Goal: Find specific page/section: Find specific page/section

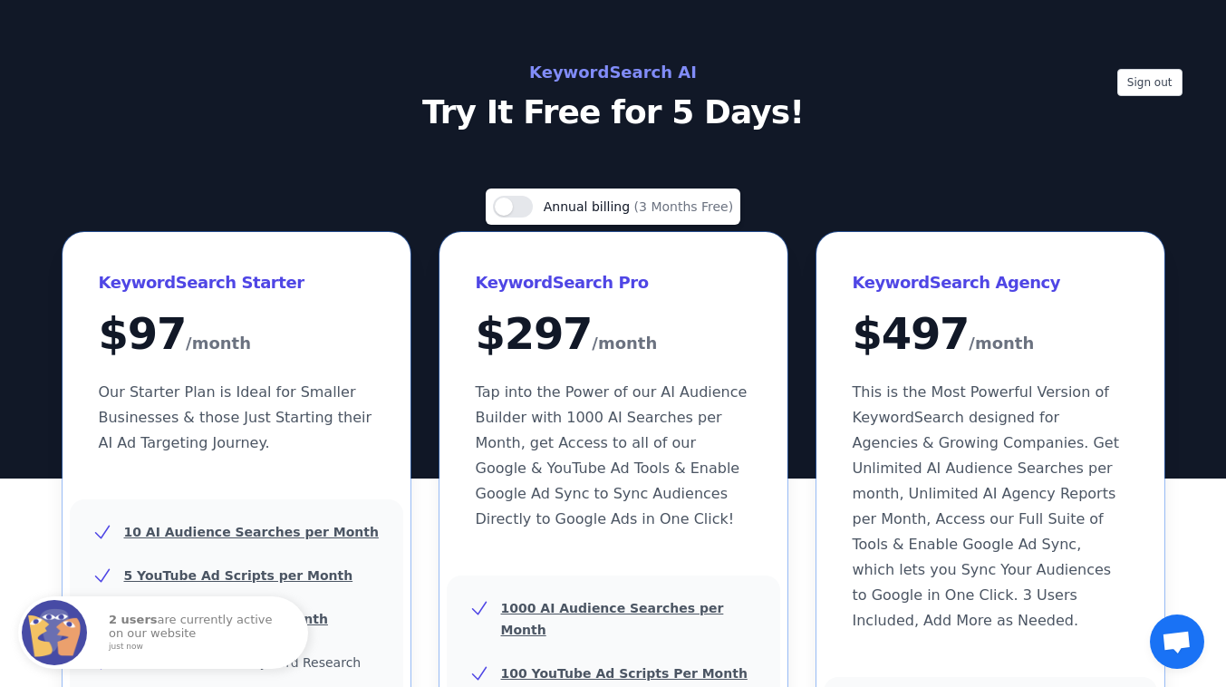
click at [1179, 634] on span "Open chat" at bounding box center [1177, 643] width 30 height 25
